Goal: Complete application form

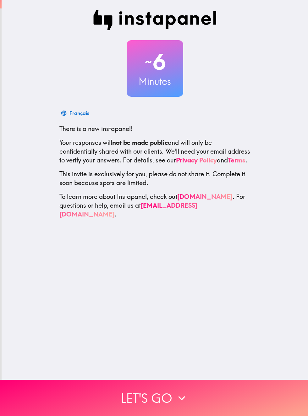
click at [162, 399] on button "Let's go" at bounding box center [154, 398] width 308 height 36
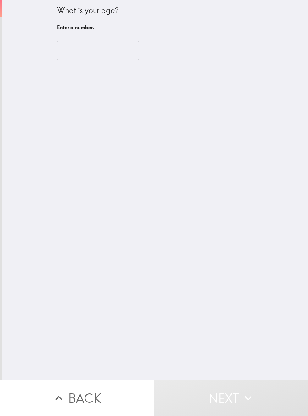
click at [126, 60] on input "number" at bounding box center [98, 50] width 82 height 19
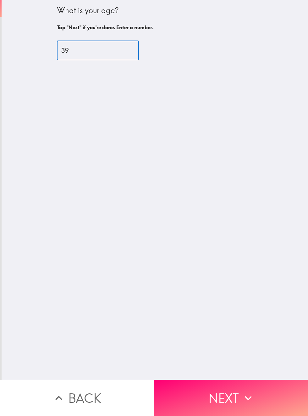
type input "39"
click at [225, 397] on button "Next" at bounding box center [231, 398] width 154 height 36
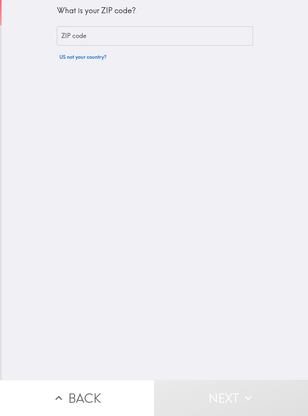
click at [204, 37] on input "ZIP code" at bounding box center [155, 35] width 196 height 19
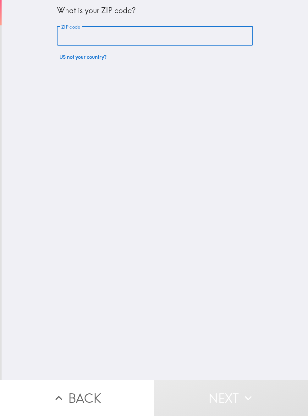
type input "75235"
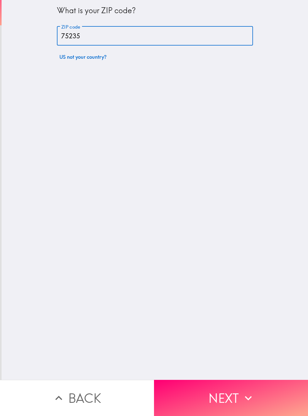
click at [216, 403] on button "Next" at bounding box center [231, 398] width 154 height 36
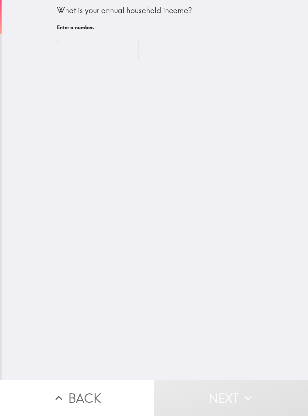
click at [132, 51] on input "number" at bounding box center [98, 50] width 82 height 19
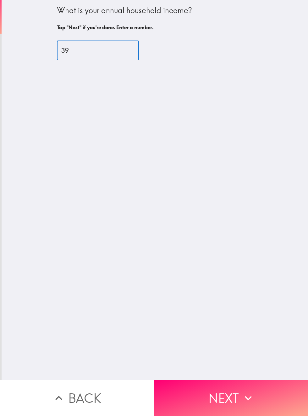
type input "39"
click at [224, 401] on button "Next" at bounding box center [231, 398] width 154 height 36
